Goal: Information Seeking & Learning: Learn about a topic

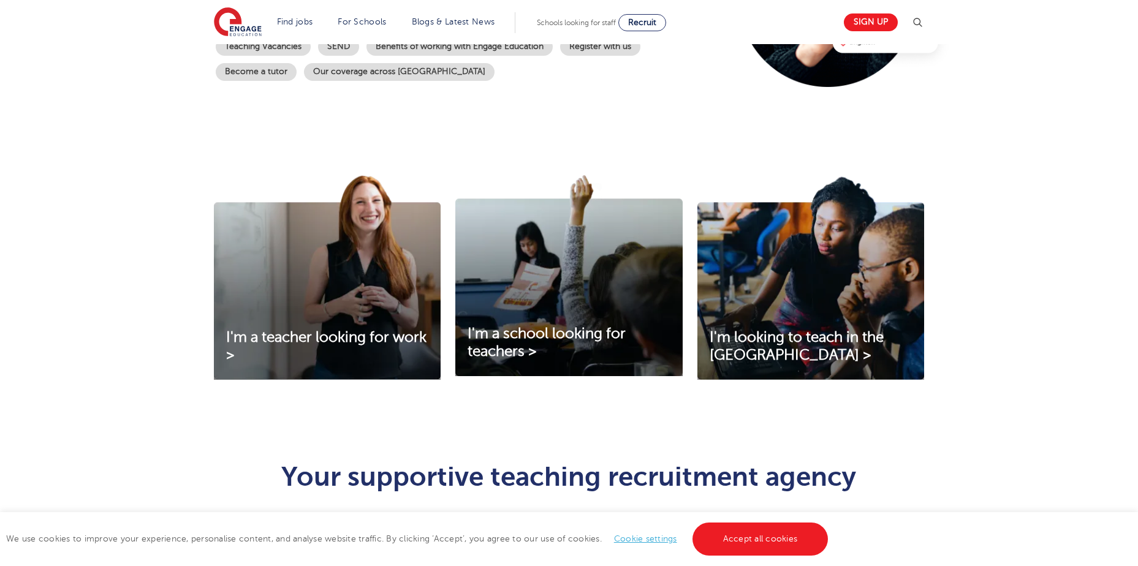
scroll to position [123, 0]
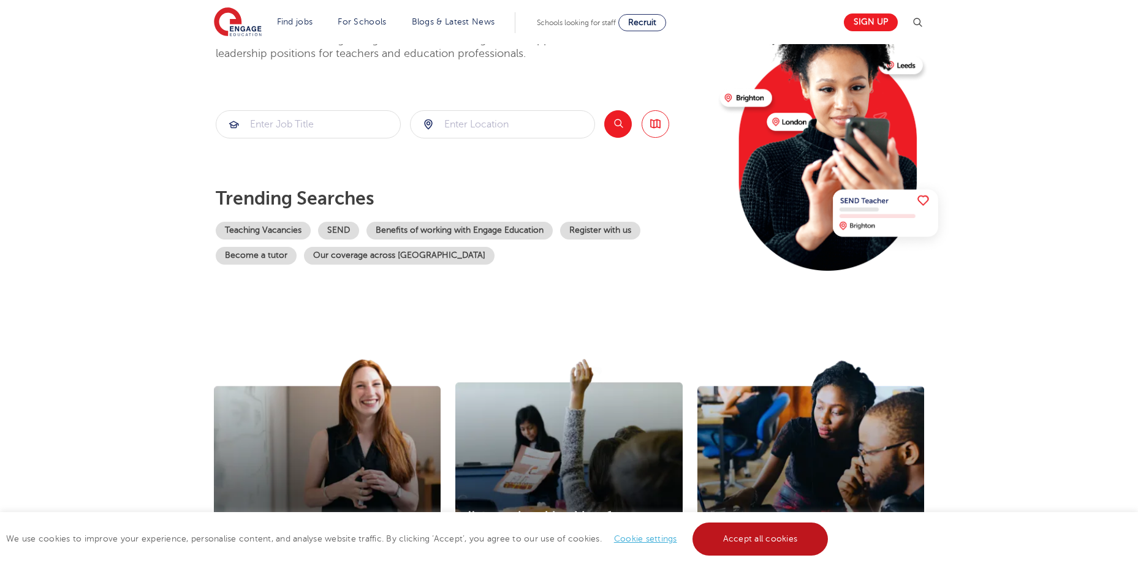
click at [751, 538] on link "Accept all cookies" at bounding box center [760, 539] width 136 height 33
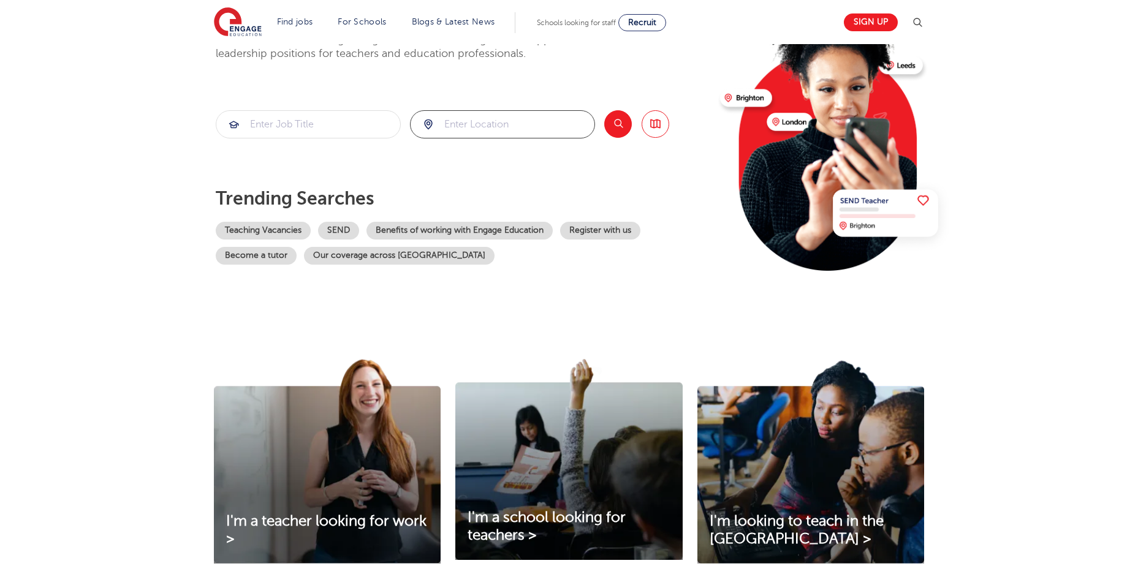
click at [496, 134] on input "search" at bounding box center [503, 124] width 184 height 27
click at [520, 172] on li "[GEOGRAPHIC_DATA]" at bounding box center [502, 160] width 175 height 25
type input "[GEOGRAPHIC_DATA]"
click at [618, 124] on button "Search" at bounding box center [618, 124] width 28 height 28
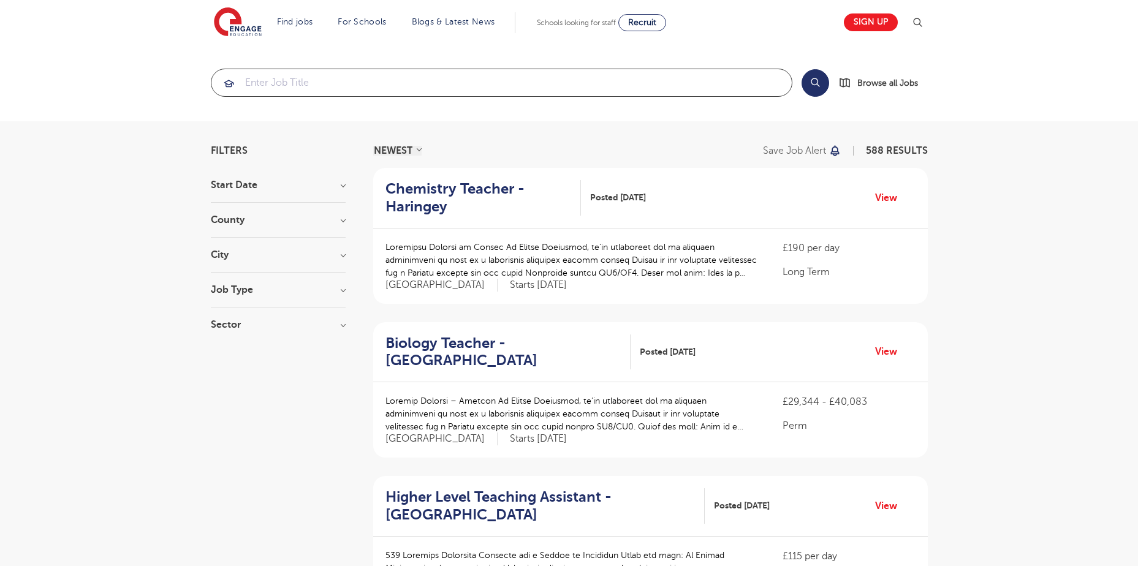
click at [309, 79] on input "search" at bounding box center [501, 82] width 580 height 27
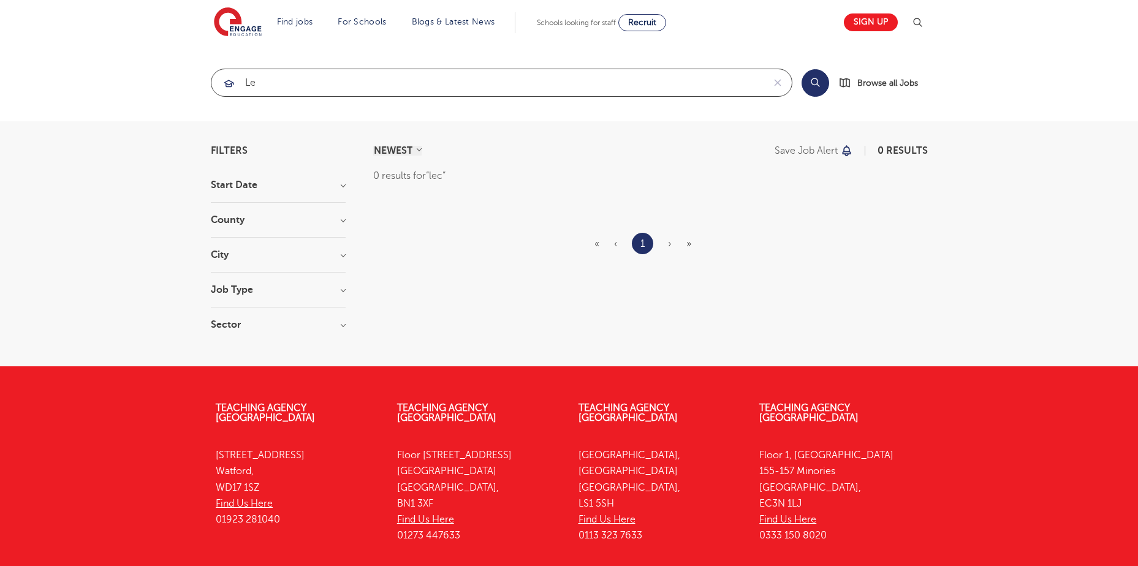
type input "l"
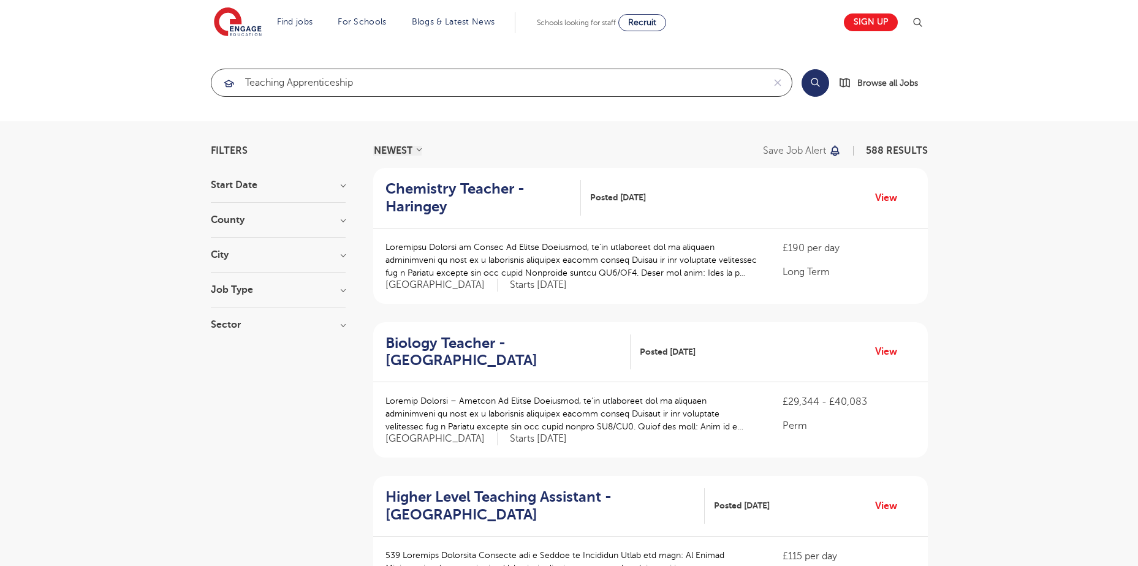
type input "teaching apprenticeship"
